Goal: Information Seeking & Learning: Learn about a topic

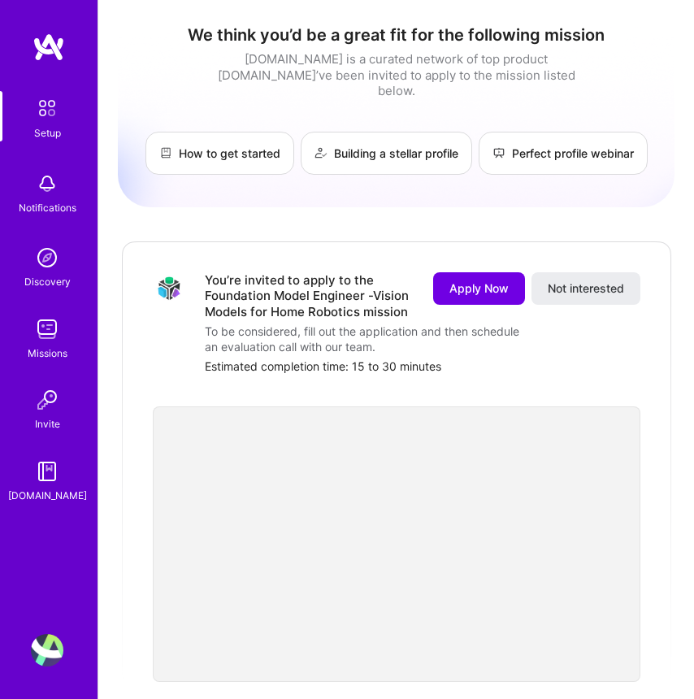
click at [47, 47] on img at bounding box center [49, 47] width 33 height 29
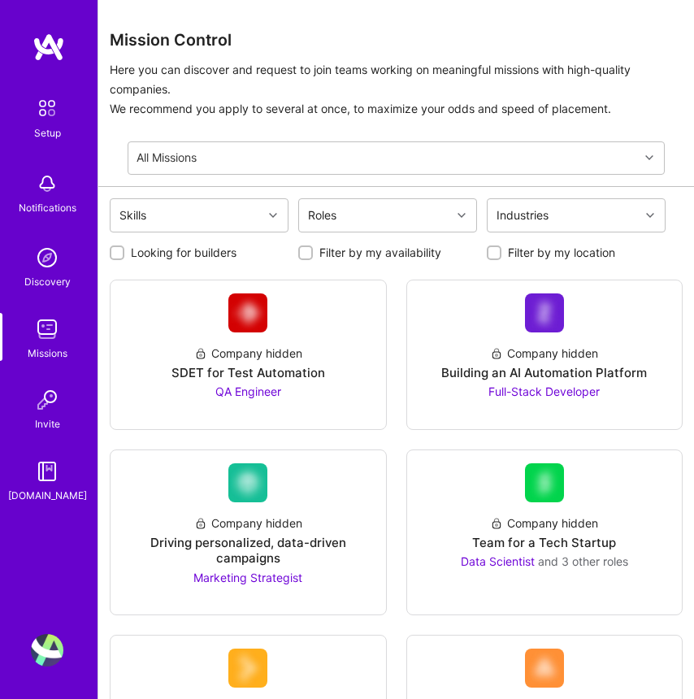
click at [46, 48] on img at bounding box center [49, 47] width 33 height 29
click at [623, 150] on div "All Missions" at bounding box center [383, 158] width 511 height 32
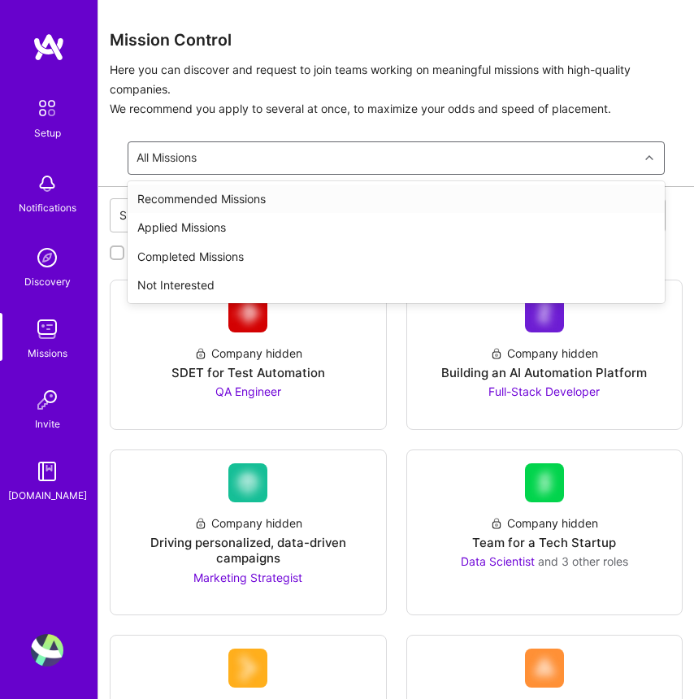
click at [318, 192] on div "Recommended Missions" at bounding box center [396, 199] width 537 height 29
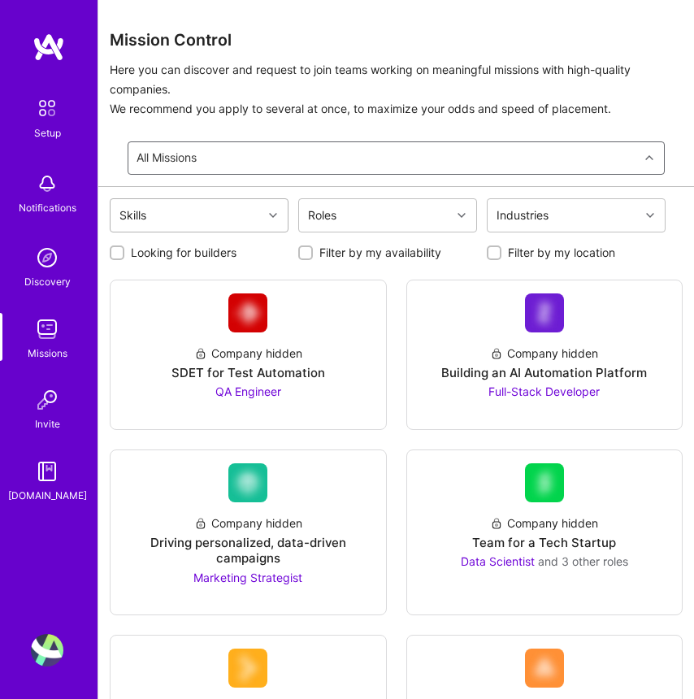
click at [252, 210] on div "Skills" at bounding box center [187, 215] width 152 height 33
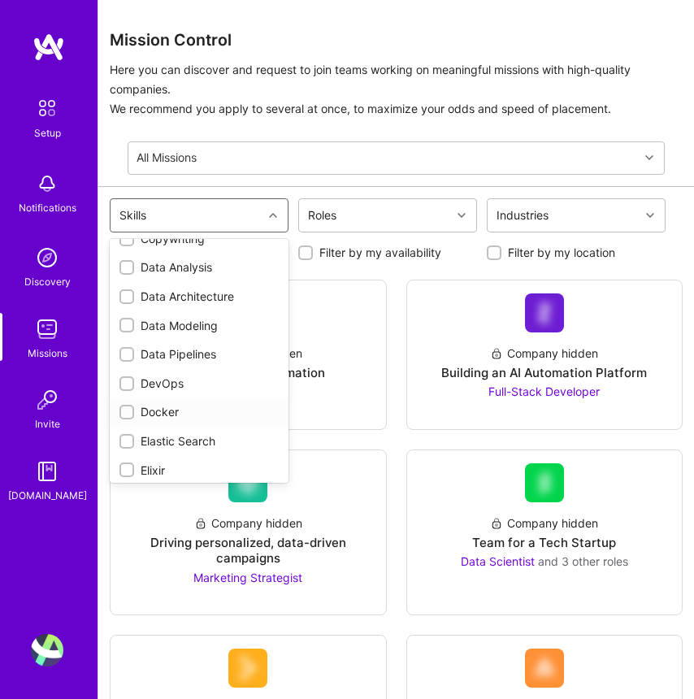
scroll to position [325, 0]
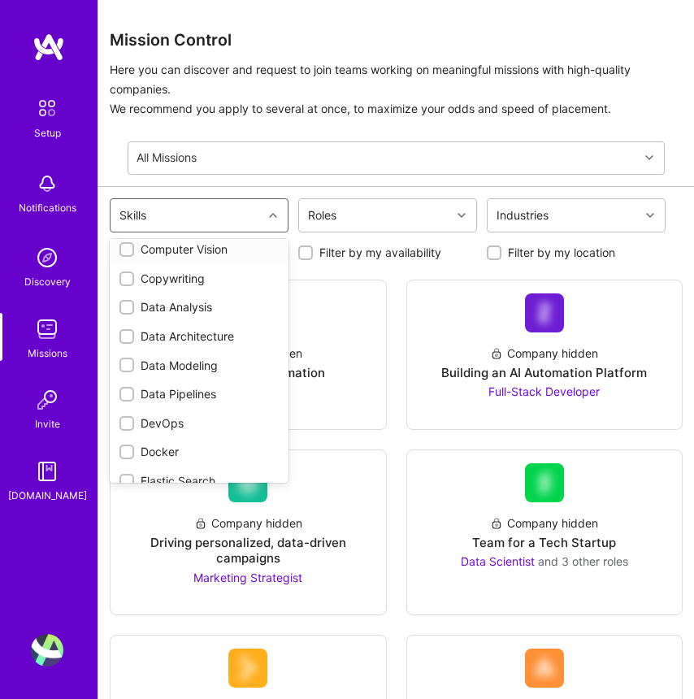
click at [126, 256] on input "checkbox" at bounding box center [128, 250] width 11 height 11
checkbox input "true"
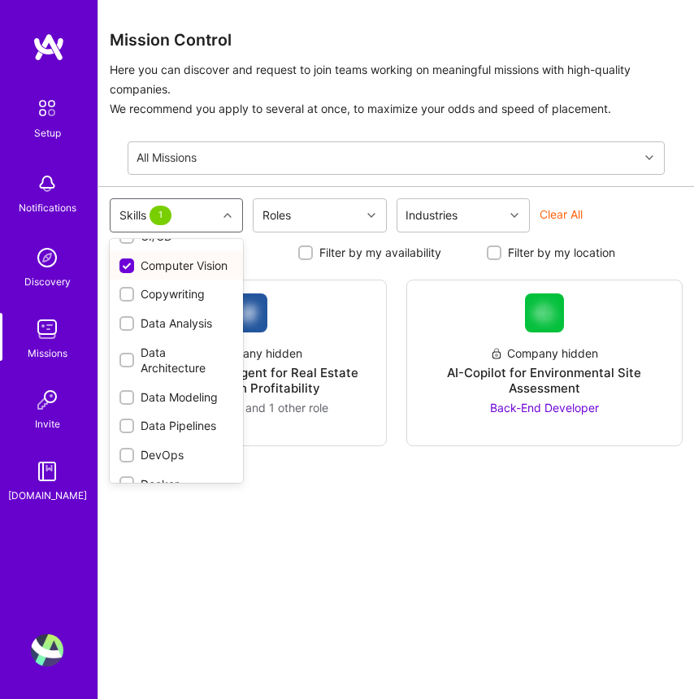
scroll to position [341, 0]
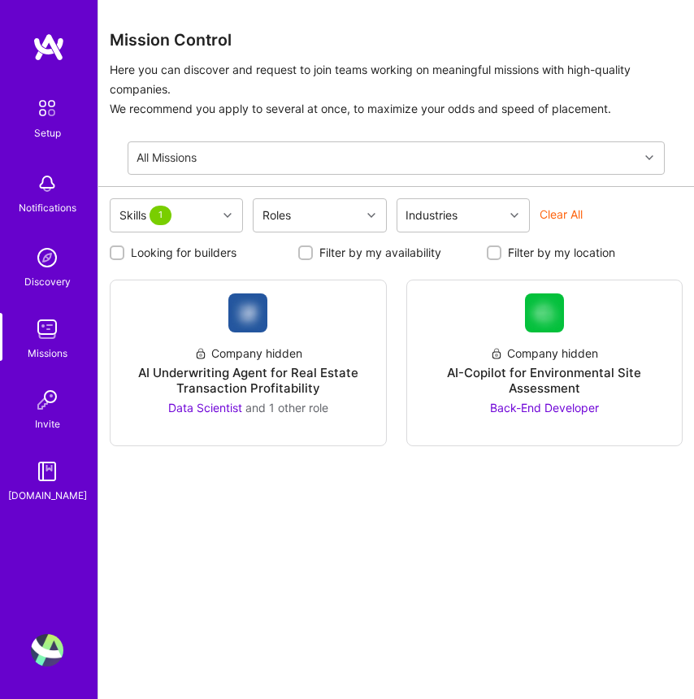
click at [675, 207] on div "Skills 1 Roles Industries Clear All" at bounding box center [396, 217] width 573 height 38
click at [531, 580] on div "Skills 1 Roles Industries Clear All Looking for builders Filter by my availabil…" at bounding box center [396, 466] width 596 height 559
click at [168, 215] on span "1" at bounding box center [161, 216] width 22 height 20
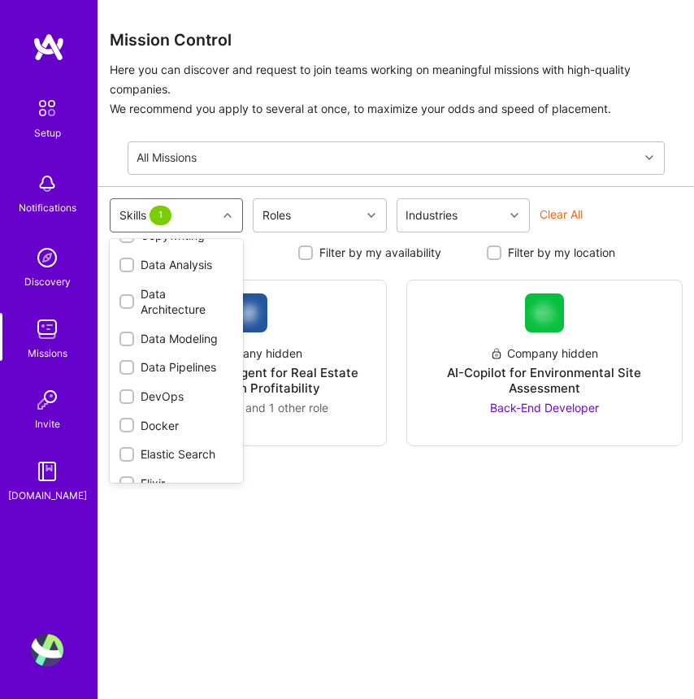
scroll to position [330, 0]
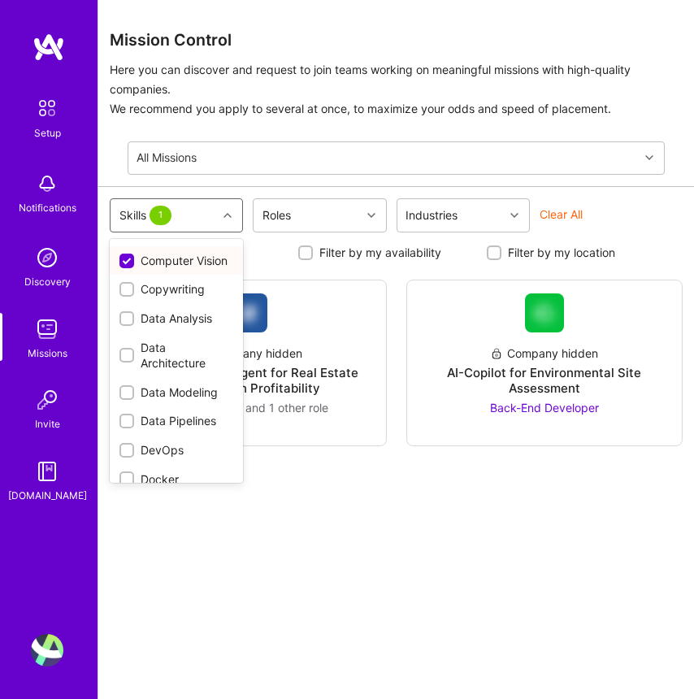
click at [129, 269] on input "checkbox" at bounding box center [128, 261] width 15 height 15
checkbox input "false"
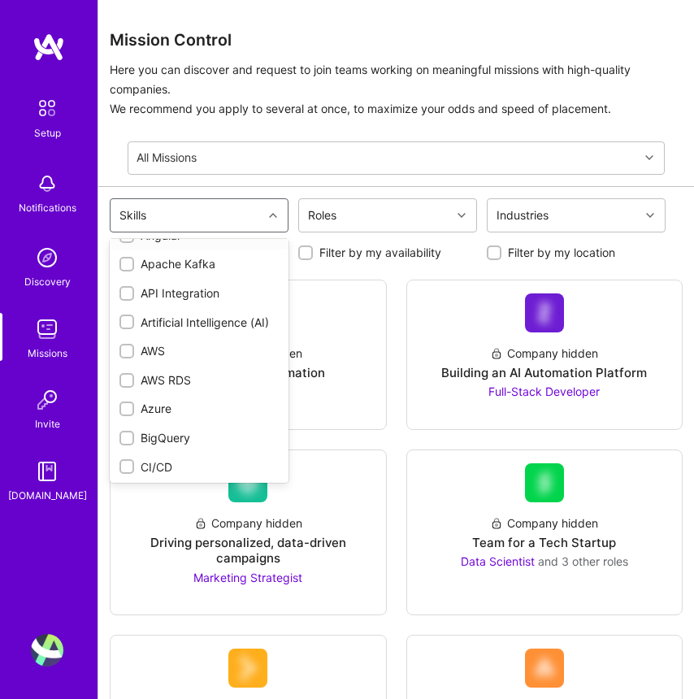
scroll to position [81, 0]
click at [124, 326] on input "checkbox" at bounding box center [128, 320] width 11 height 11
checkbox input "true"
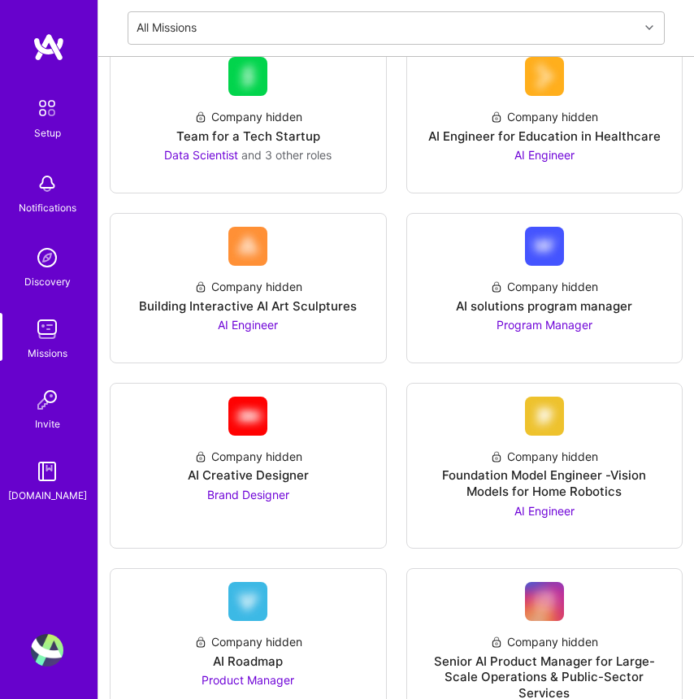
scroll to position [0, 0]
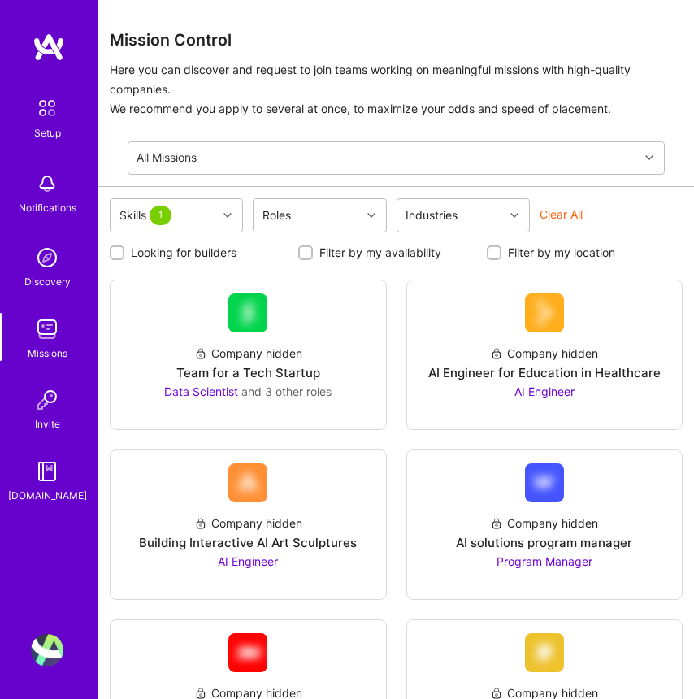
click at [46, 47] on img at bounding box center [49, 47] width 33 height 29
click at [224, 216] on icon at bounding box center [228, 215] width 8 height 8
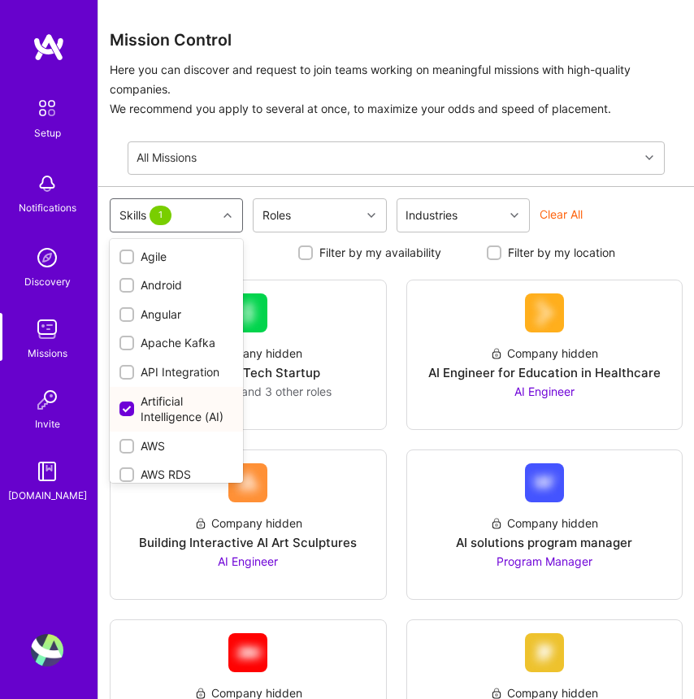
click at [166, 414] on div "Artificial Intelligence (AI)" at bounding box center [176, 409] width 114 height 32
checkbox input "false"
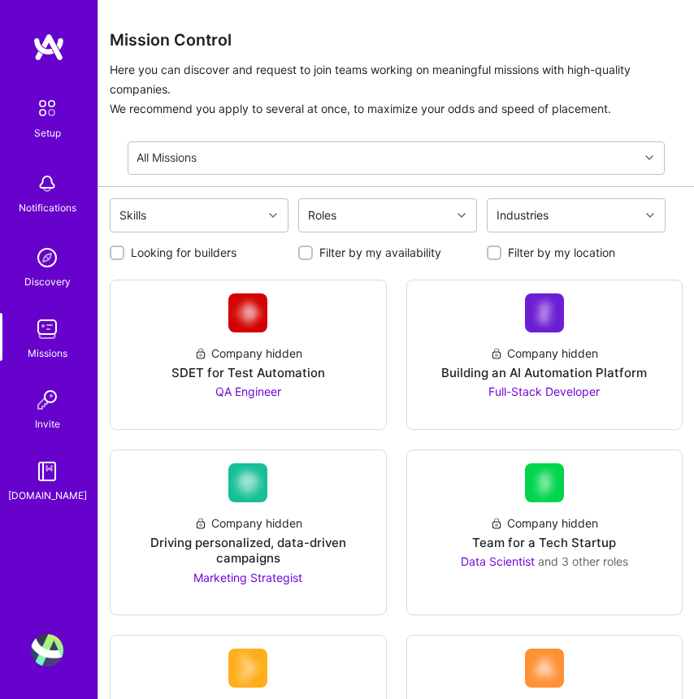
click at [335, 87] on p "Here you can discover and request to join teams working on meaningful missions …" at bounding box center [396, 89] width 573 height 59
click at [53, 118] on img at bounding box center [47, 108] width 34 height 34
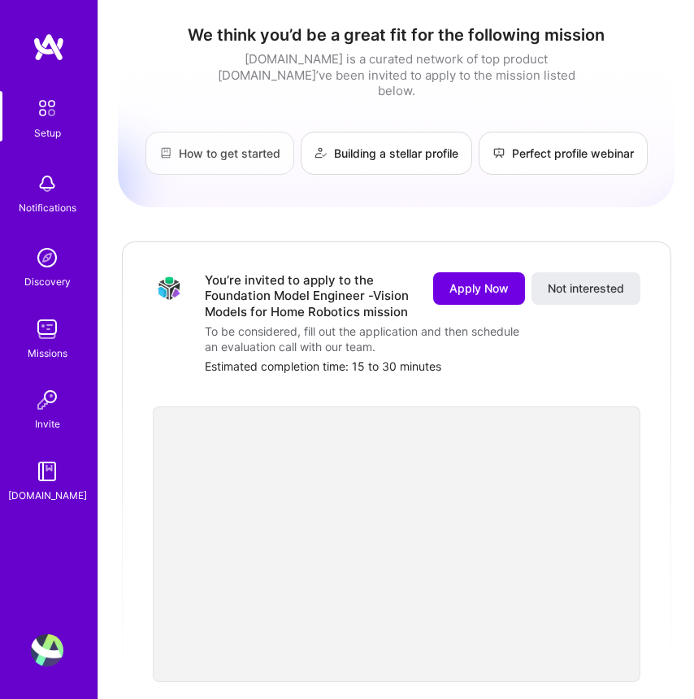
click at [239, 146] on link "How to get started" at bounding box center [220, 153] width 149 height 43
click at [641, 37] on h1 "We think you’d be a great fit for the following mission" at bounding box center [396, 35] width 557 height 20
click at [52, 115] on img at bounding box center [47, 108] width 34 height 34
click at [48, 130] on div "Setup" at bounding box center [47, 133] width 27 height 16
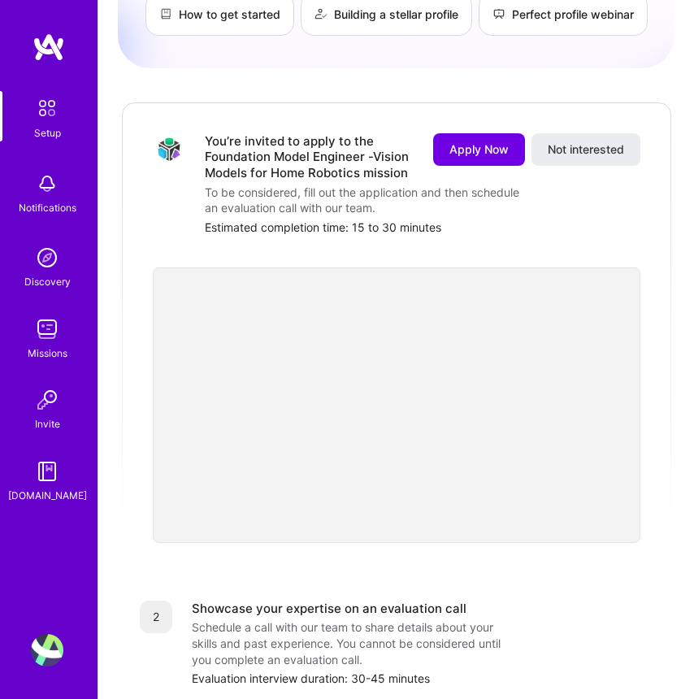
scroll to position [406, 0]
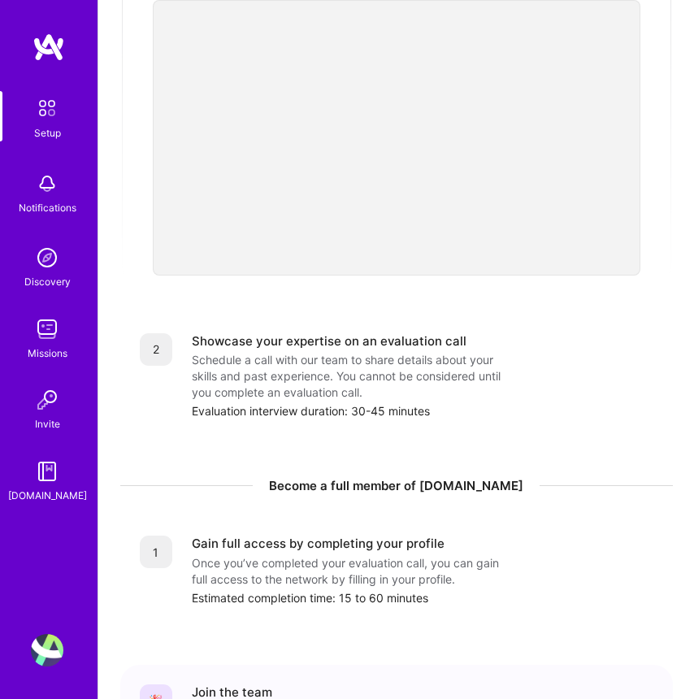
click at [51, 655] on img at bounding box center [47, 650] width 33 height 33
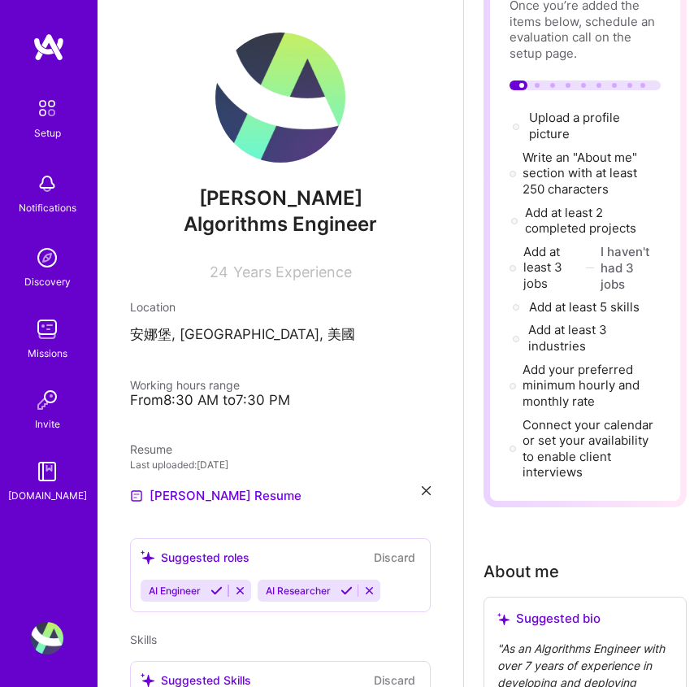
scroll to position [244, 0]
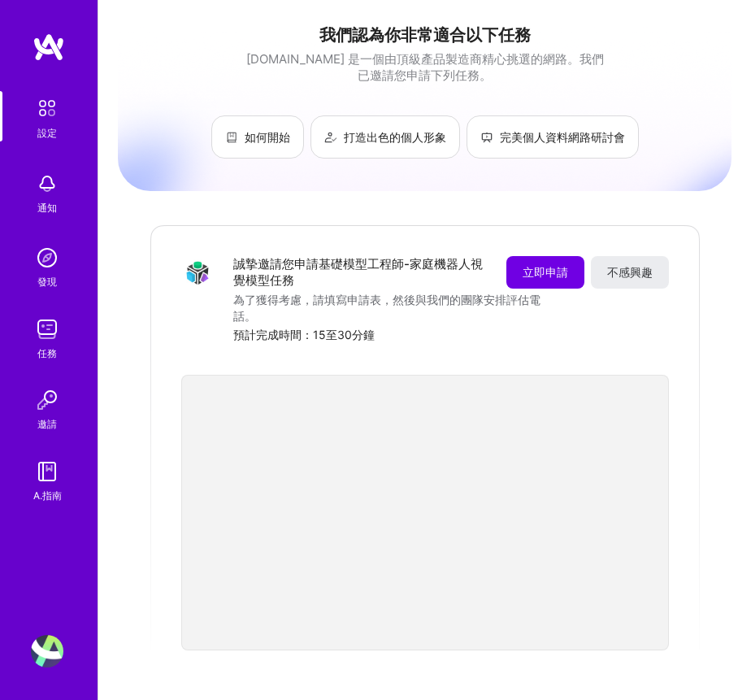
click at [128, 282] on div "我們認為你非常適合以下任務 [DOMAIN_NAME] 是一個由頂級產品製造商精心挑選的網路。我們已邀請您申請下列任務。 如何開始 打造出色的個人形象 完美個…" at bounding box center [425, 602] width 614 height 1180
